Goal: Task Accomplishment & Management: Use online tool/utility

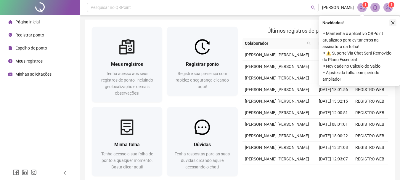
click at [393, 24] on icon "close" at bounding box center [393, 23] width 4 height 4
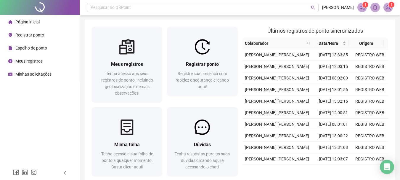
click at [24, 36] on span "Registrar ponto" at bounding box center [29, 35] width 29 height 5
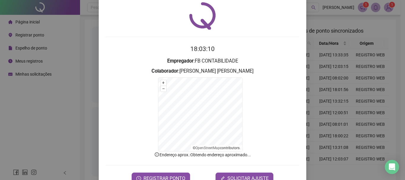
scroll to position [30, 0]
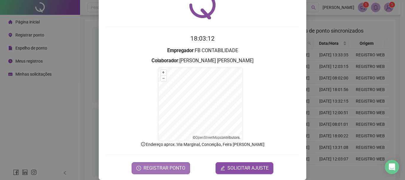
click at [158, 168] on span "REGISTRAR PONTO" at bounding box center [164, 167] width 42 height 7
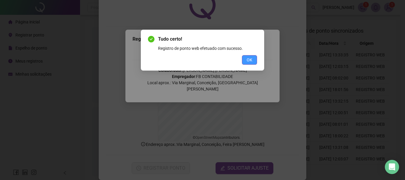
click at [250, 61] on span "OK" at bounding box center [250, 60] width 6 height 7
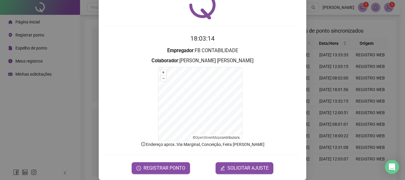
scroll to position [0, 0]
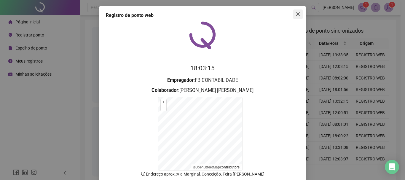
click at [296, 16] on icon "close" at bounding box center [297, 14] width 5 height 5
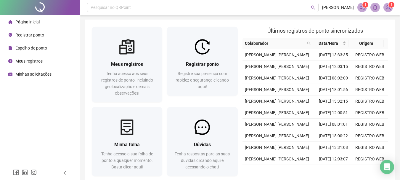
click at [36, 65] on div "Meus registros" at bounding box center [25, 61] width 34 height 12
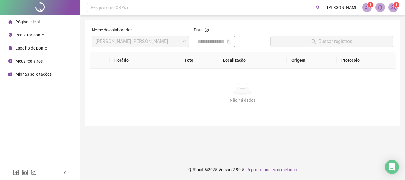
click at [235, 42] on div at bounding box center [214, 42] width 41 height 12
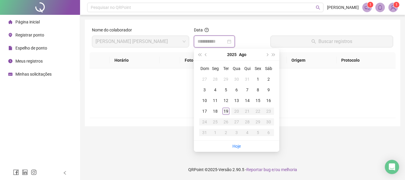
type input "**********"
click at [227, 108] on div "19" at bounding box center [225, 111] width 7 height 7
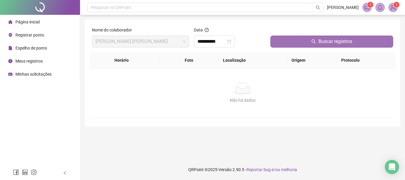
click at [330, 44] on span "Buscar registros" at bounding box center [335, 41] width 34 height 7
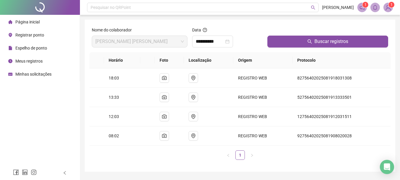
click at [391, 10] on img at bounding box center [388, 7] width 9 height 9
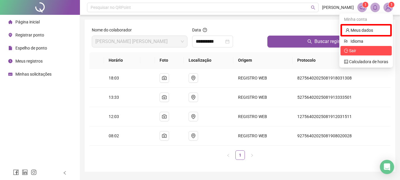
click at [357, 49] on span "Sair" at bounding box center [366, 50] width 44 height 7
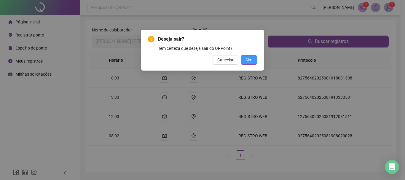
click at [251, 62] on span "Sim" at bounding box center [248, 60] width 7 height 7
